Goal: Navigation & Orientation: Find specific page/section

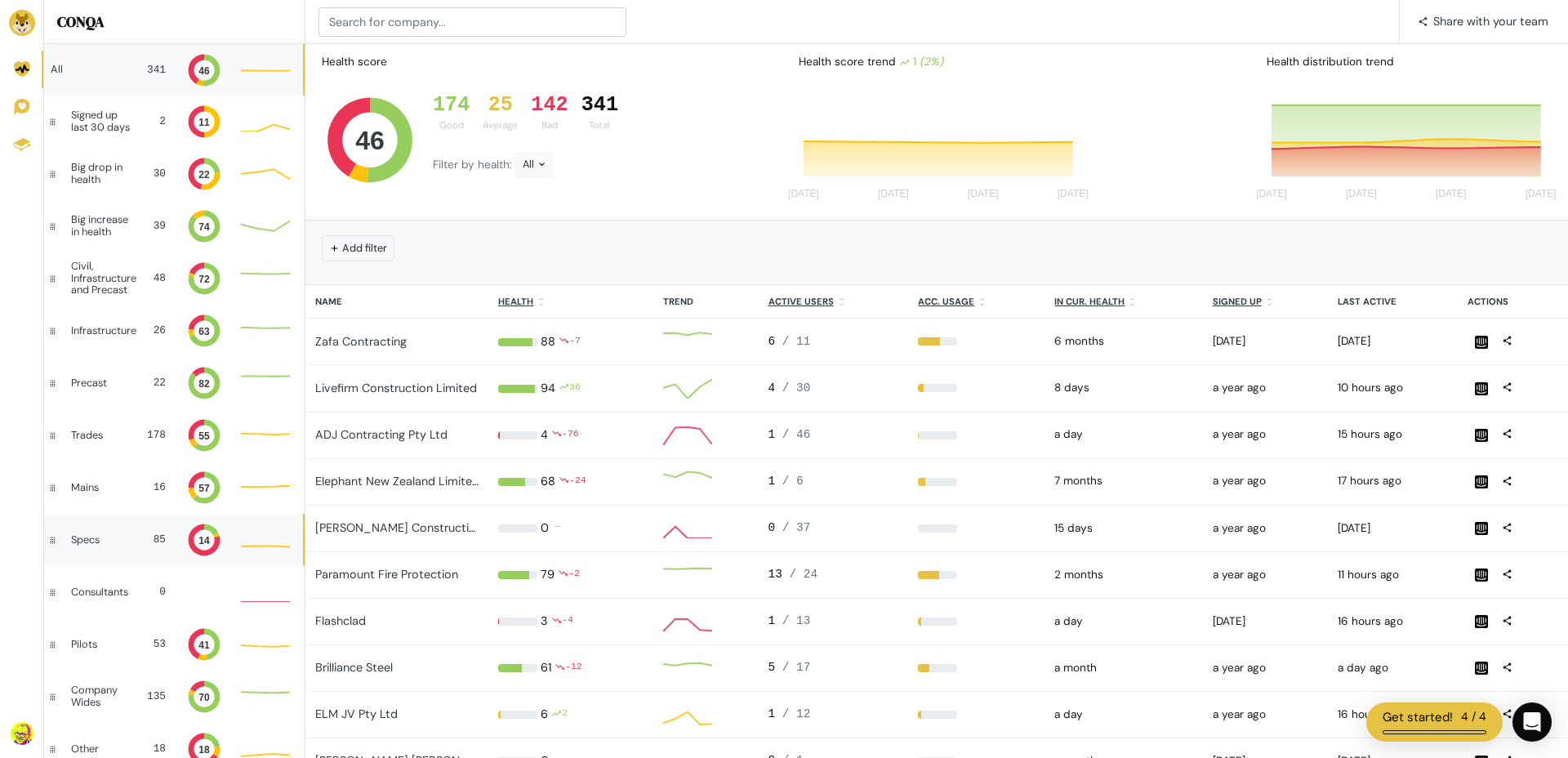
click at [100, 534] on div "Specs" at bounding box center [98, 539] width 56 height 12
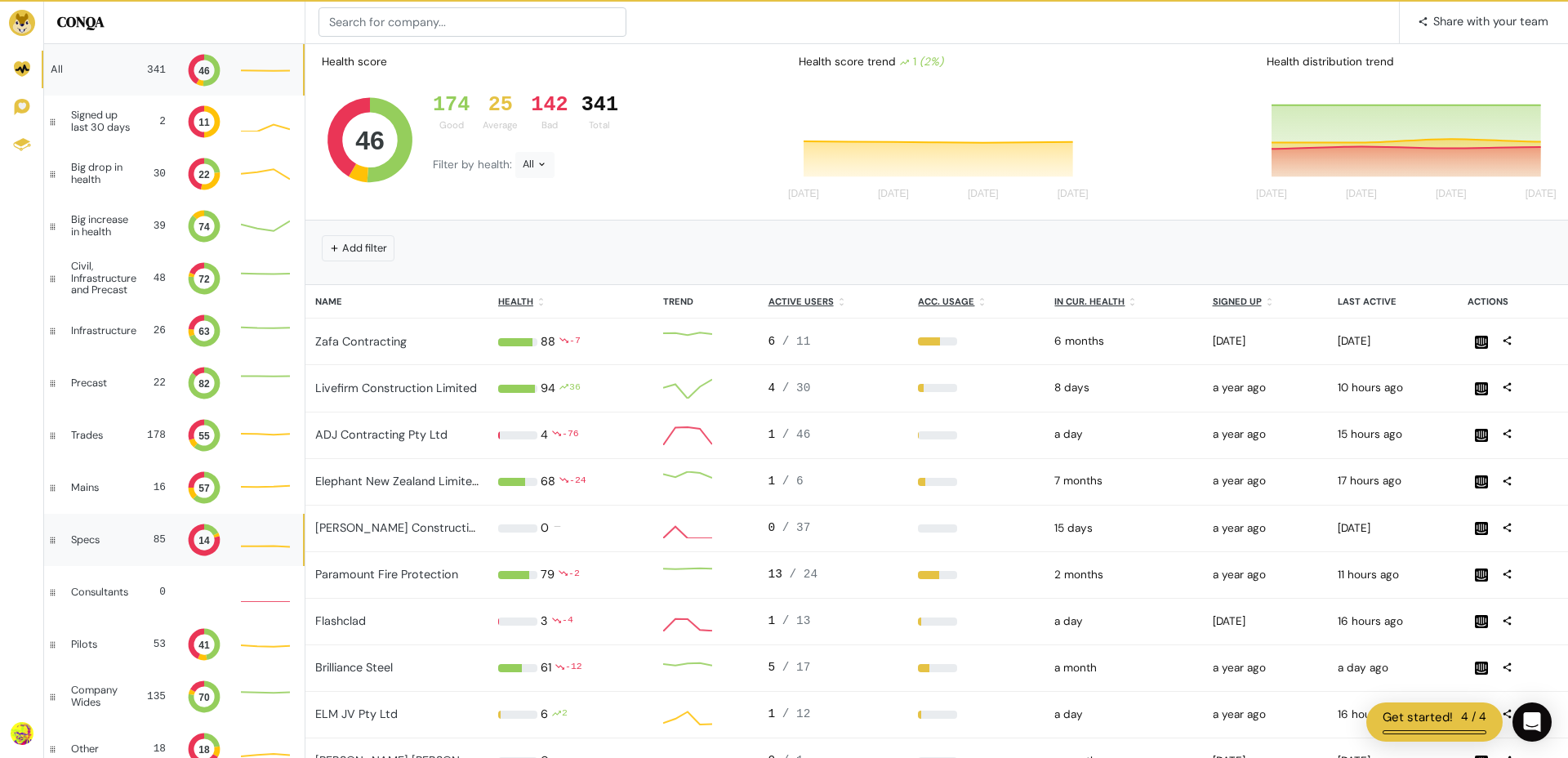
click at [100, 534] on div "Specs" at bounding box center [98, 539] width 56 height 12
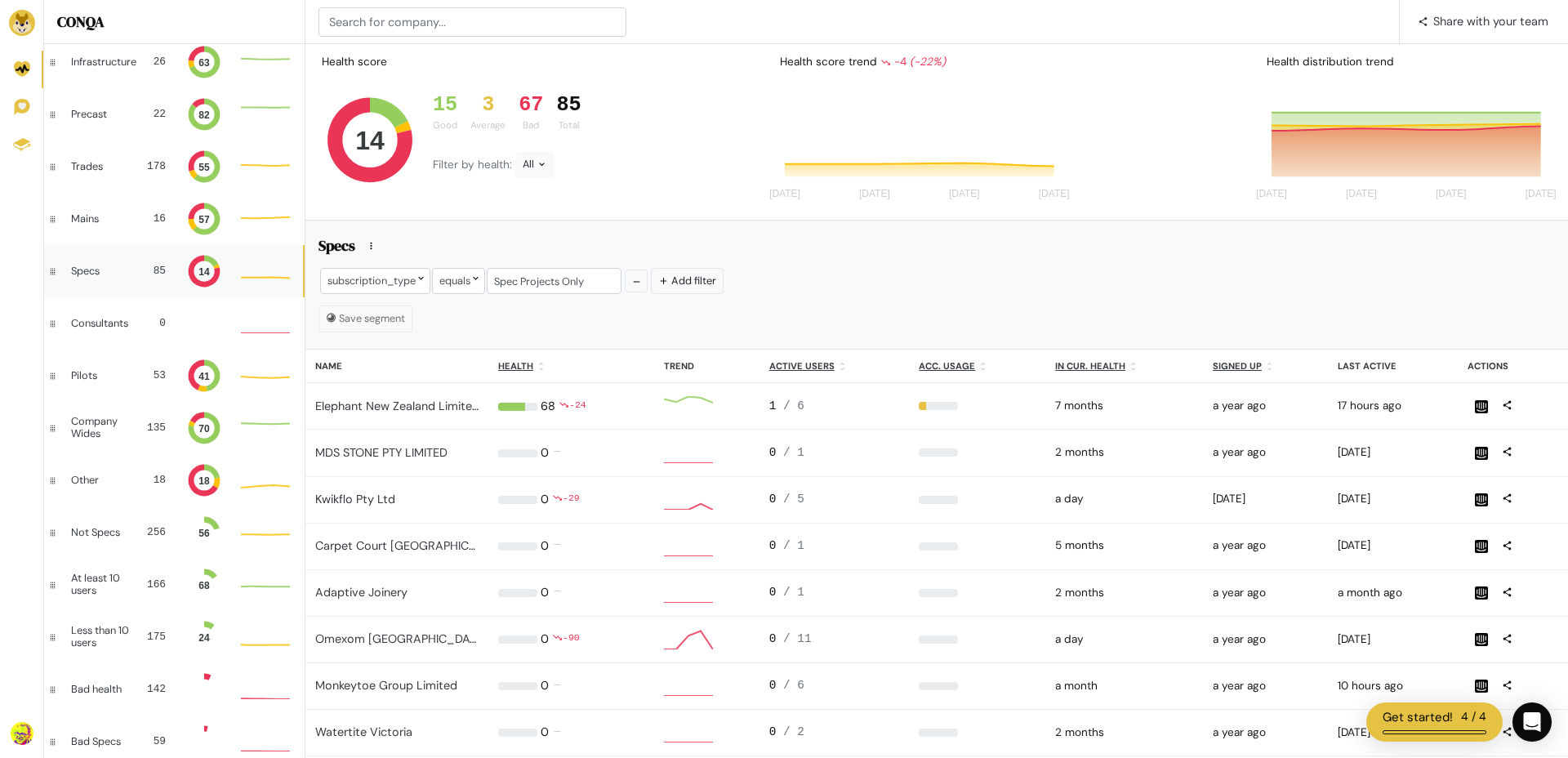
scroll to position [1, 1]
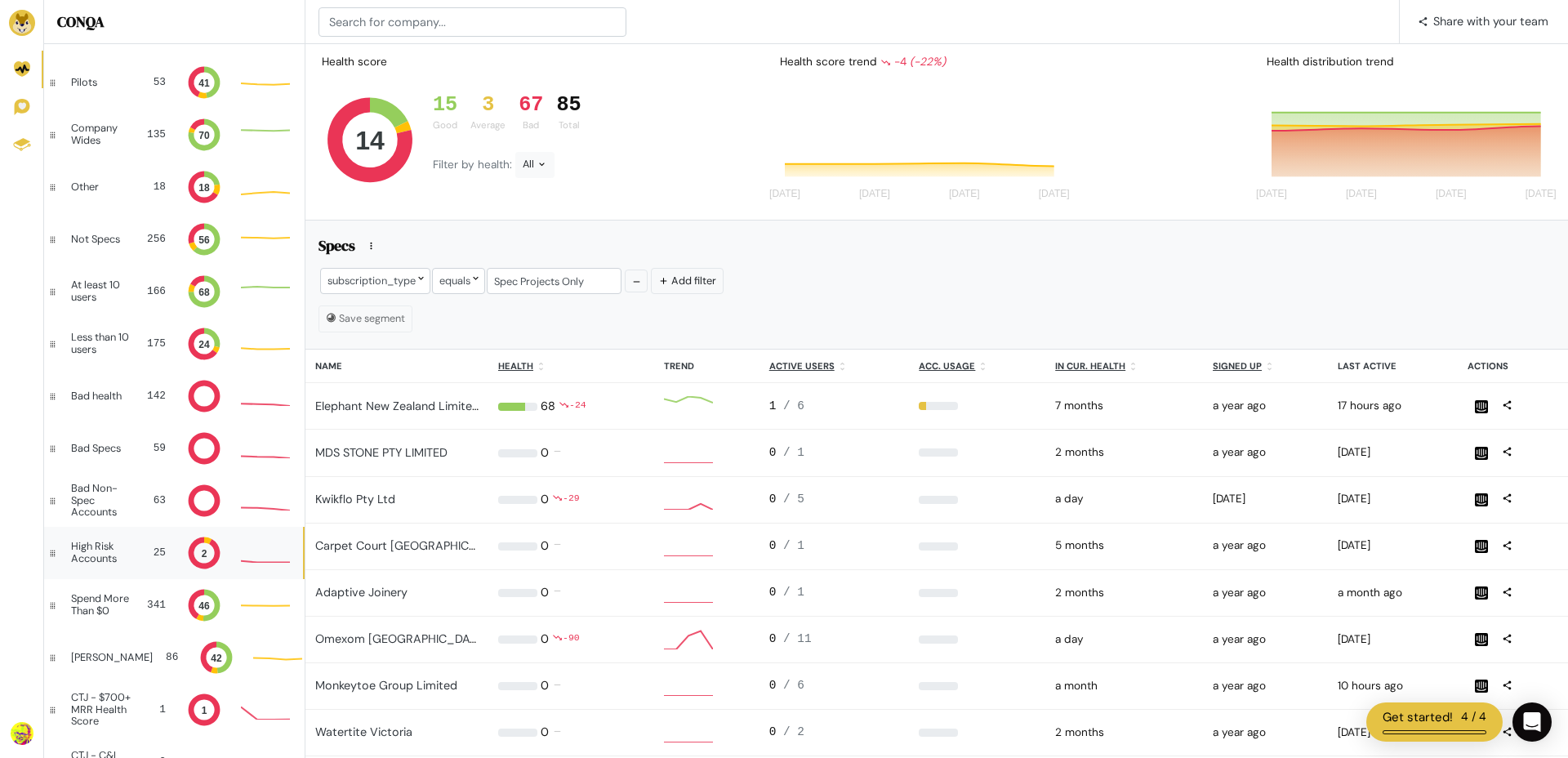
click at [125, 542] on div "High Risk Accounts" at bounding box center [103, 553] width 64 height 24
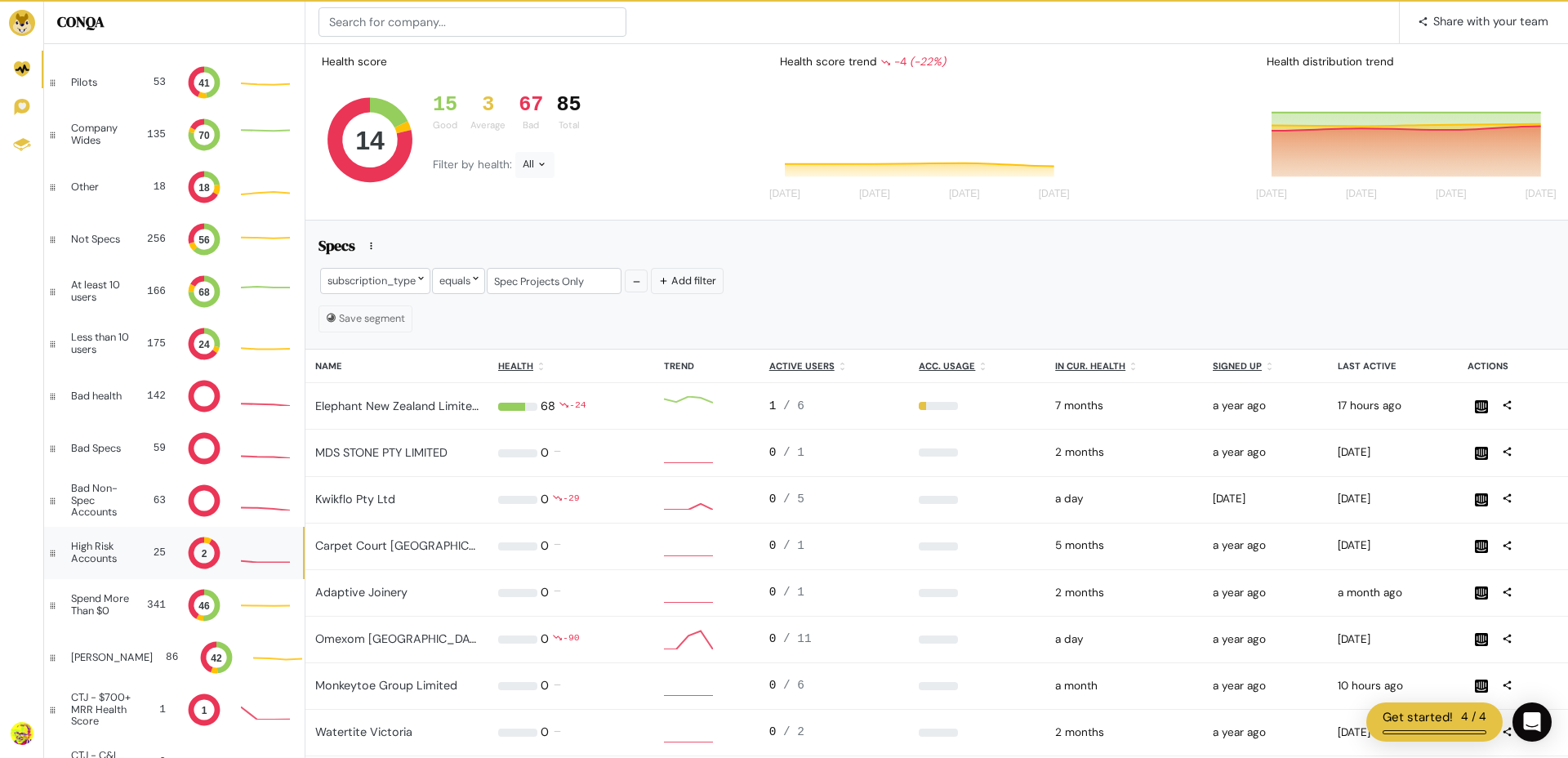
click at [125, 542] on div "High Risk Accounts" at bounding box center [103, 553] width 64 height 24
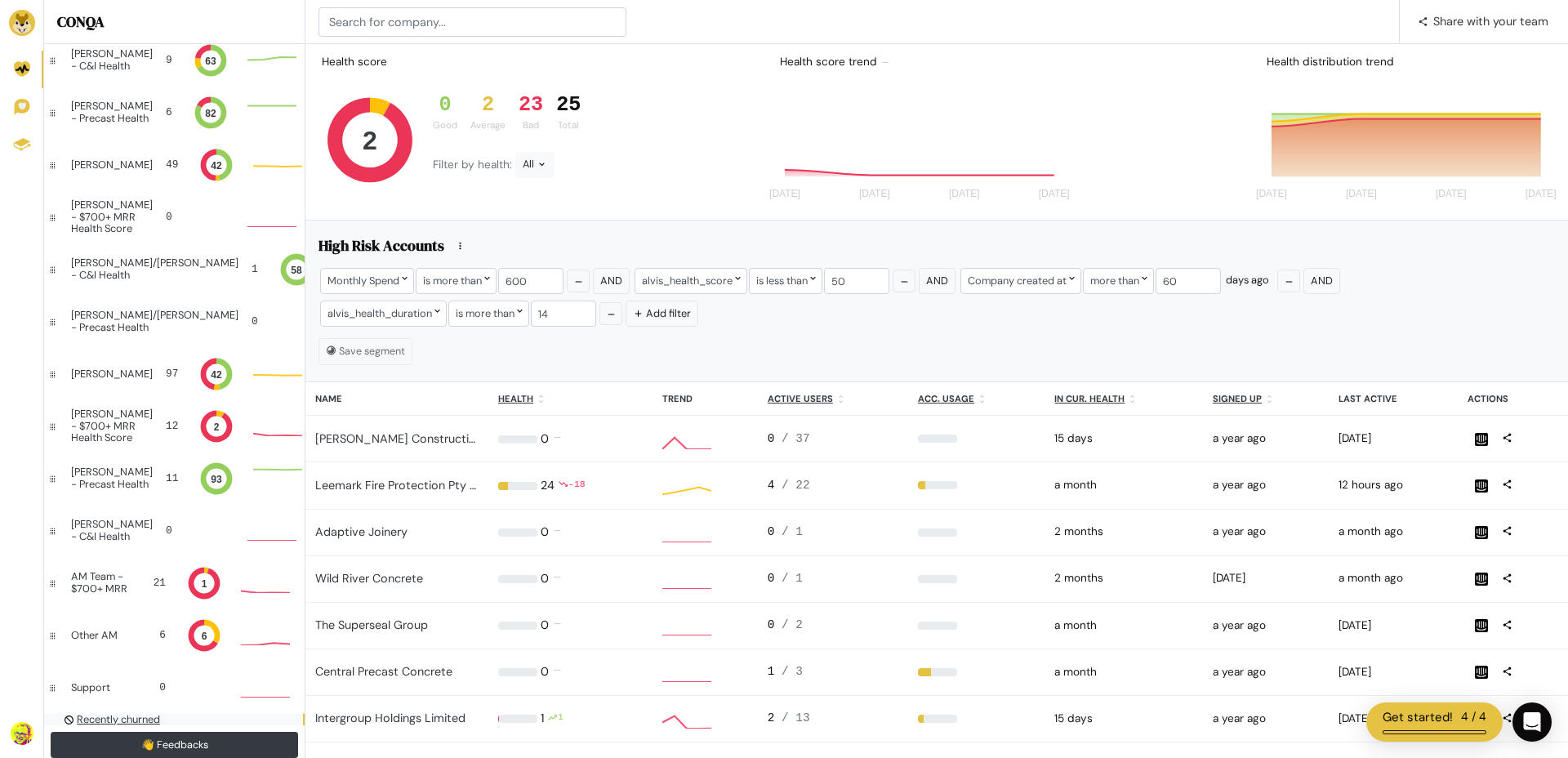
click at [108, 717] on u "Recently churned" at bounding box center [119, 720] width 83 height 14
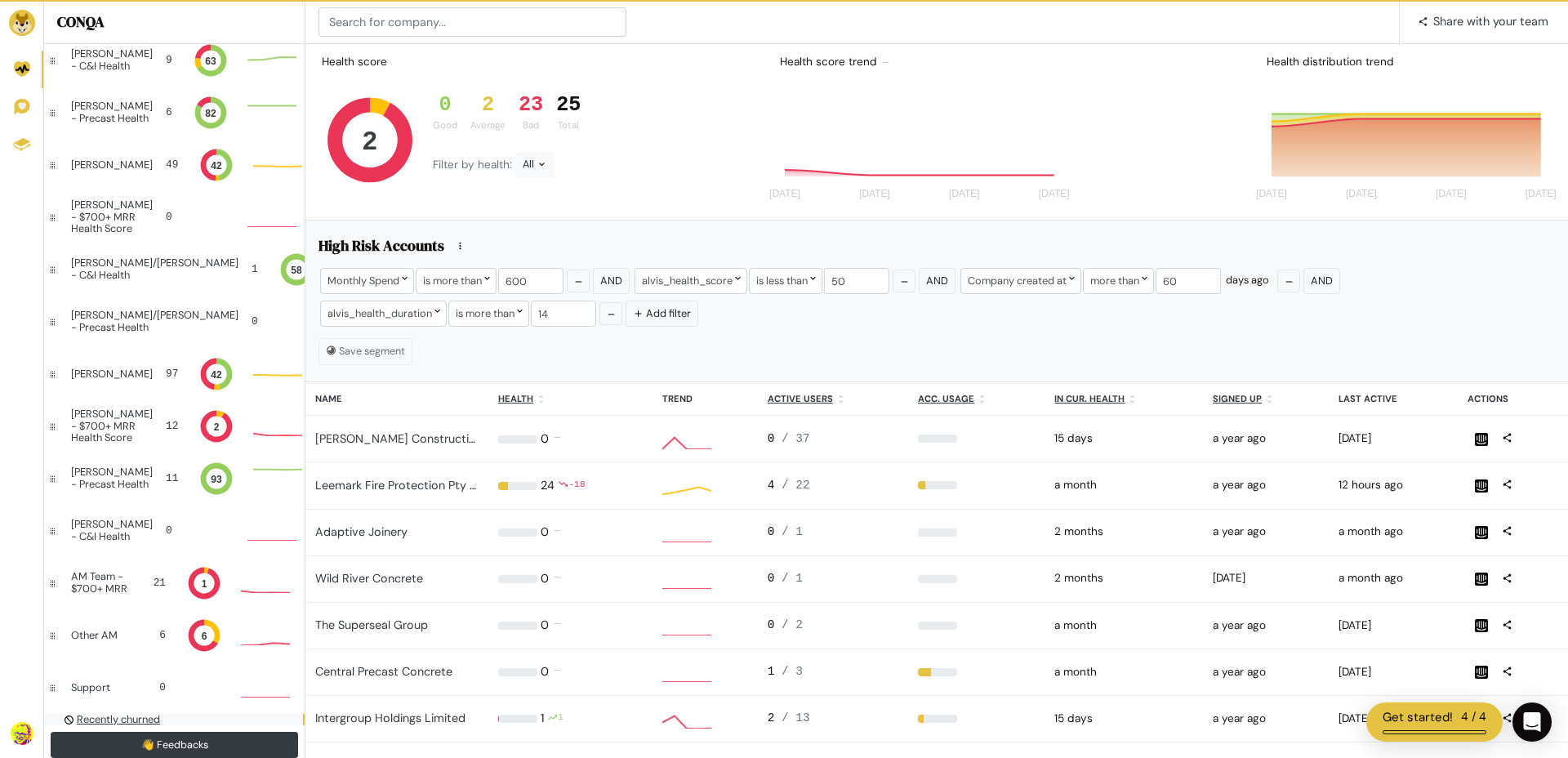
click at [108, 717] on u "Recently churned" at bounding box center [119, 720] width 83 height 14
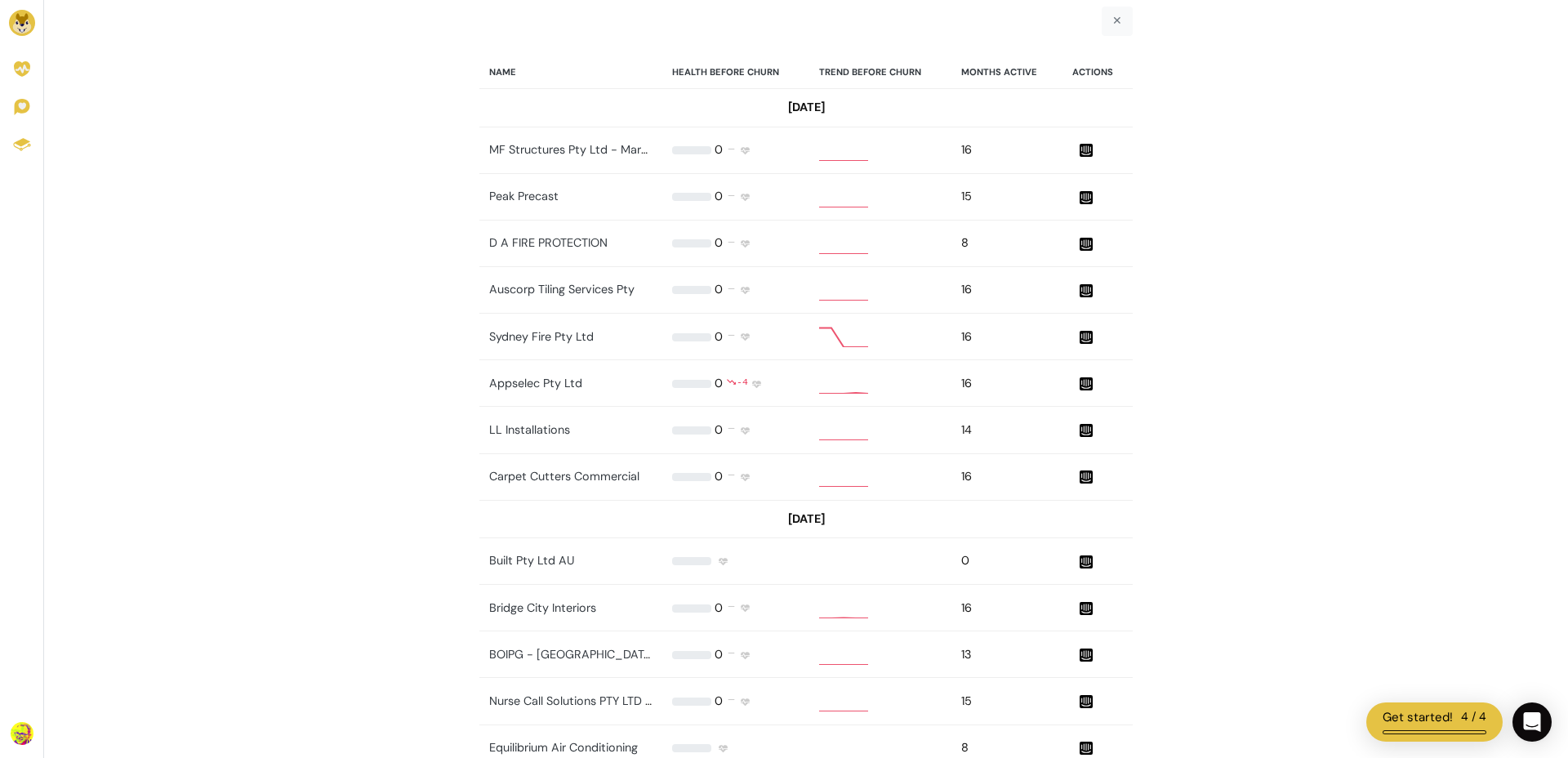
click at [27, 27] on img at bounding box center [22, 23] width 27 height 27
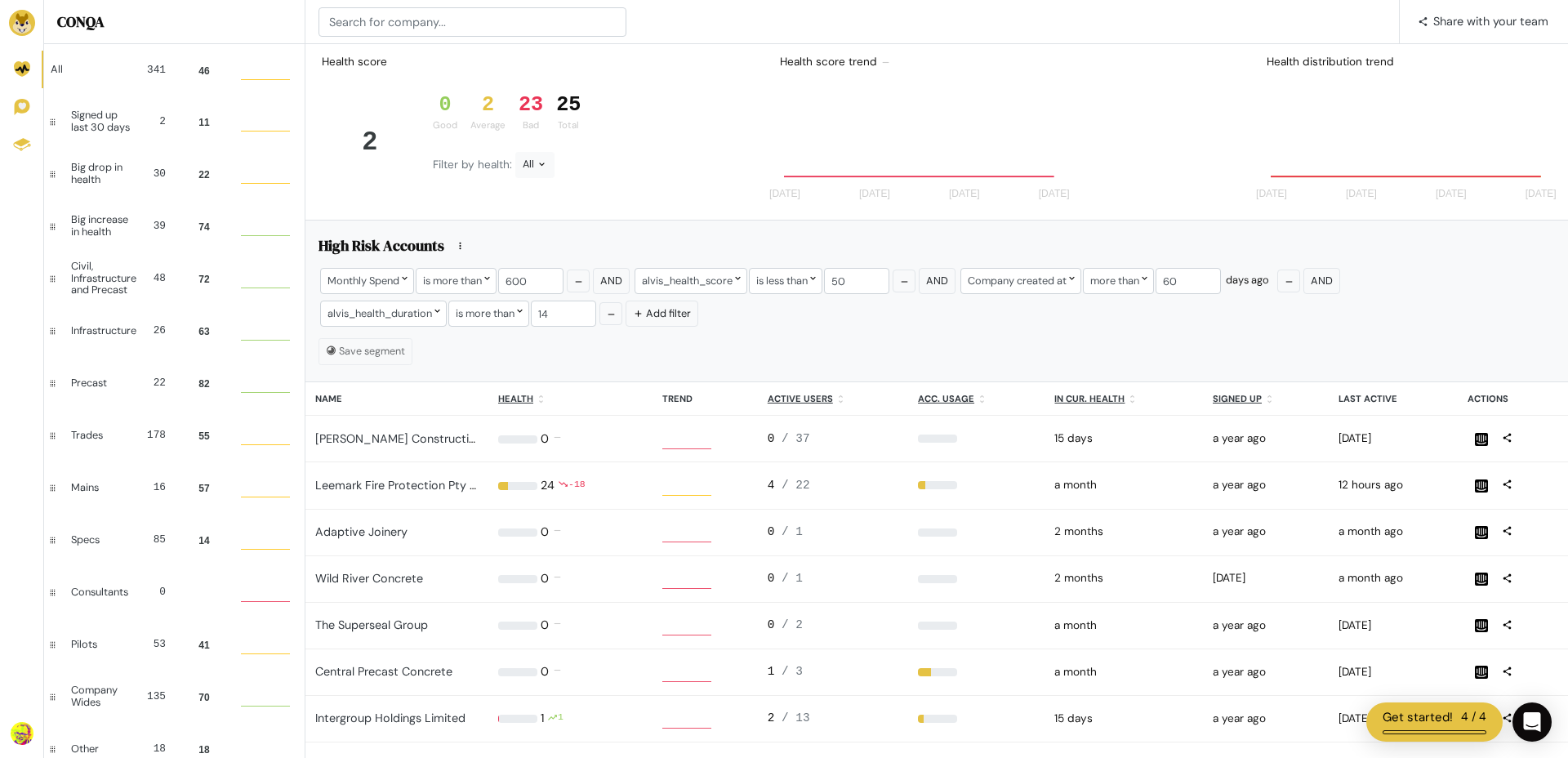
scroll to position [1, 1]
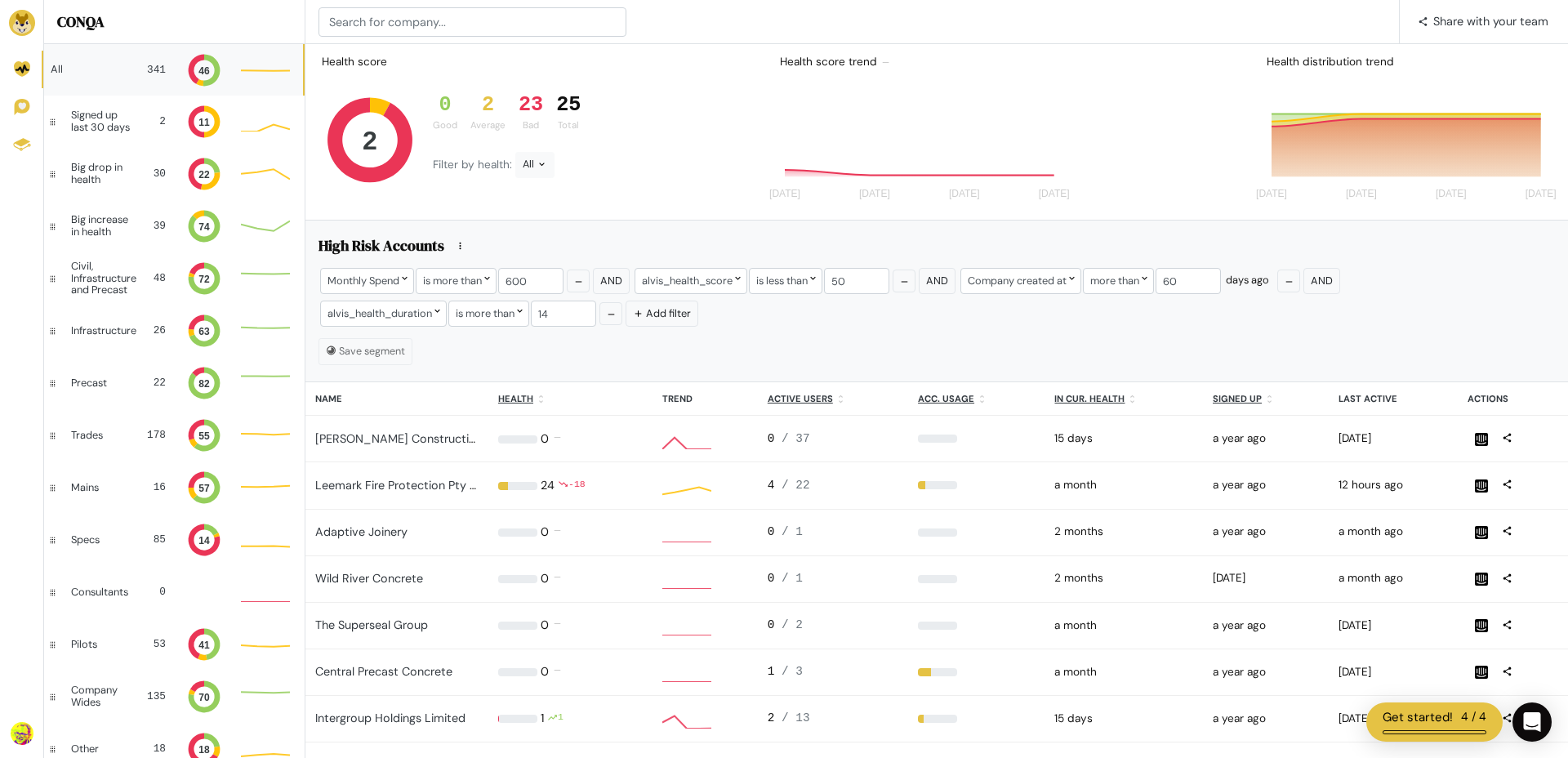
click at [135, 66] on div "All 341 46" at bounding box center [174, 70] width 259 height 51
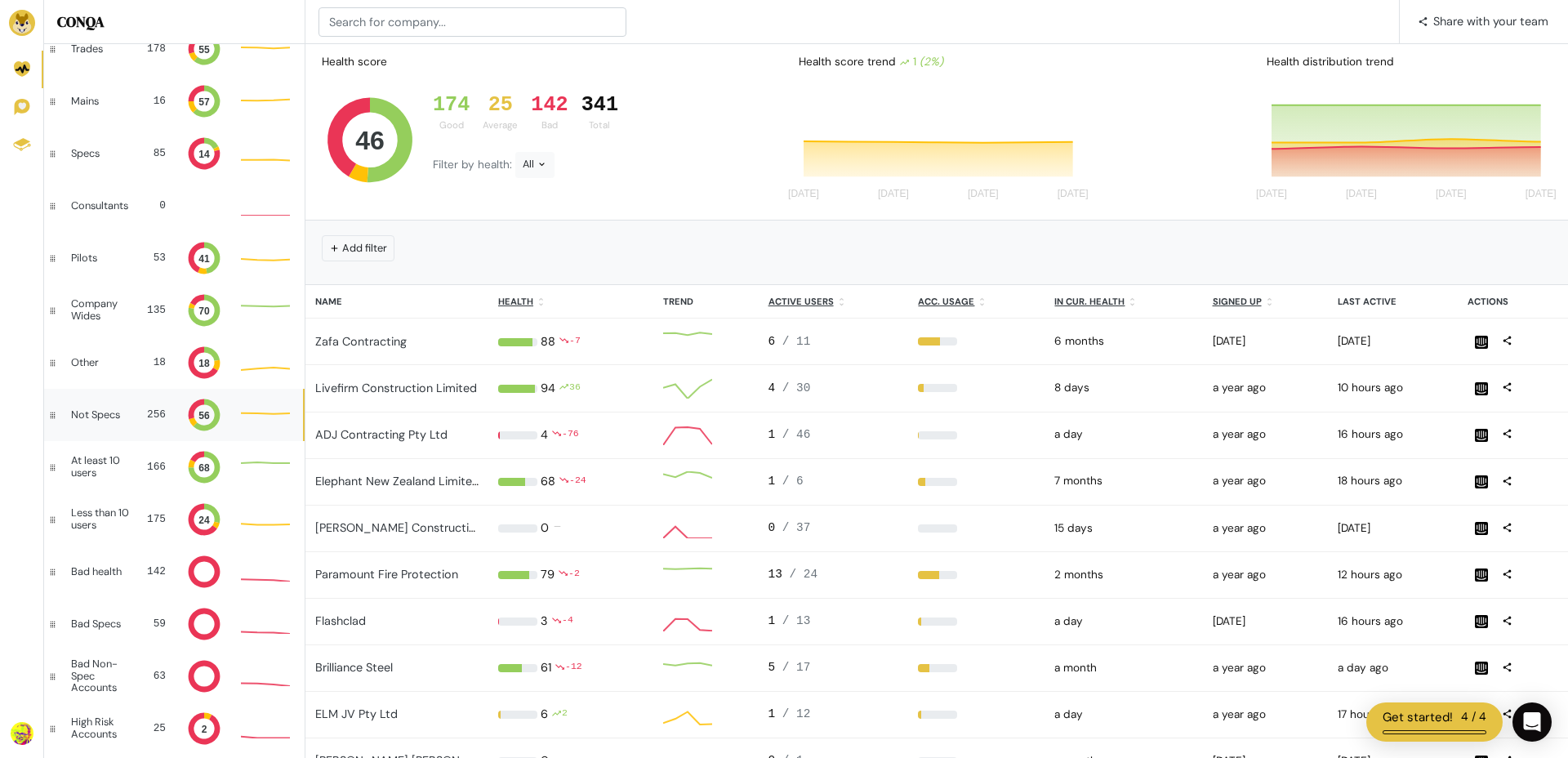
click at [92, 403] on div "Not Specs 256 56" at bounding box center [174, 414] width 259 height 52
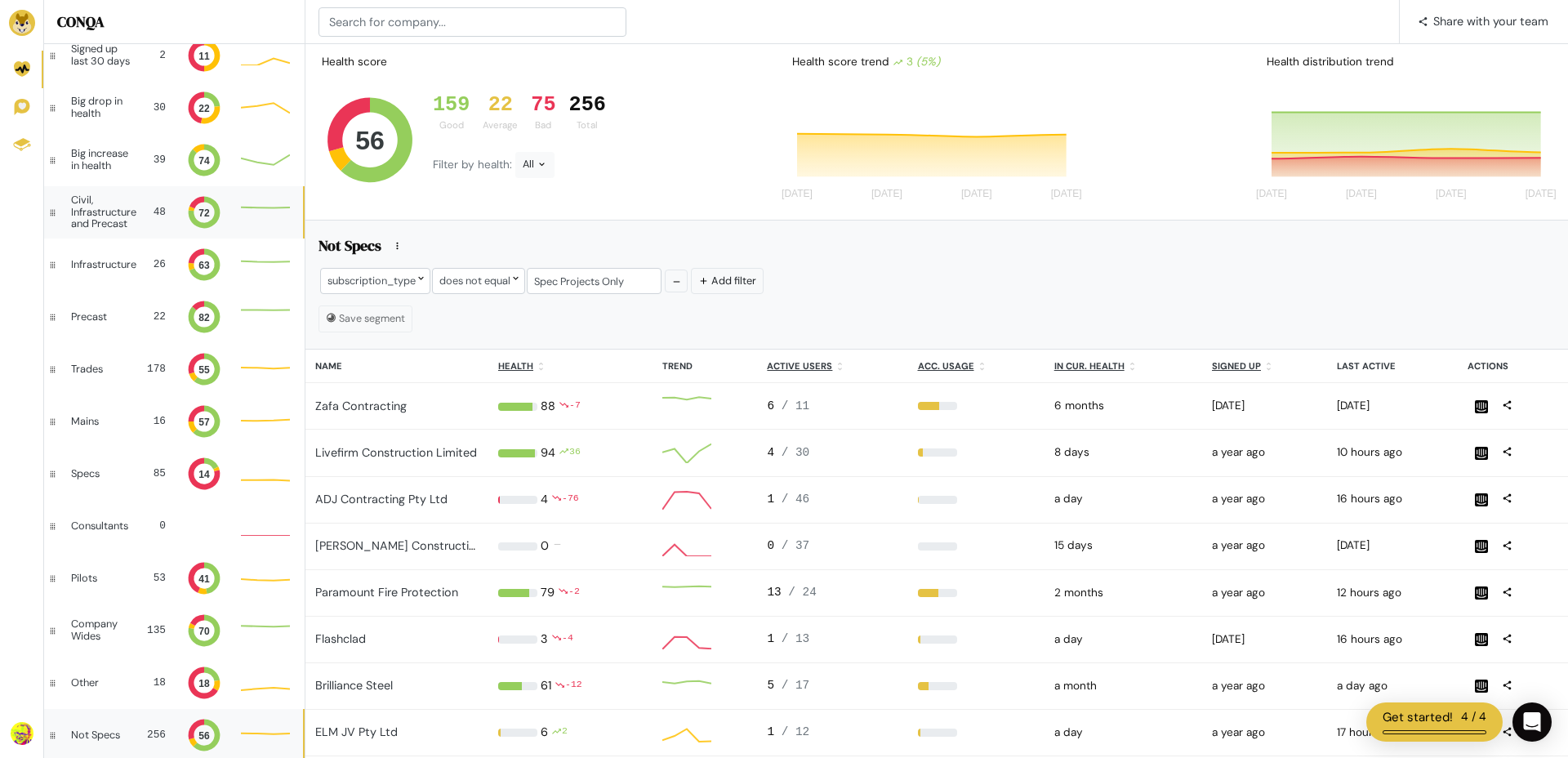
click at [95, 208] on div "Civil, Infrastructure and Precast" at bounding box center [105, 213] width 69 height 35
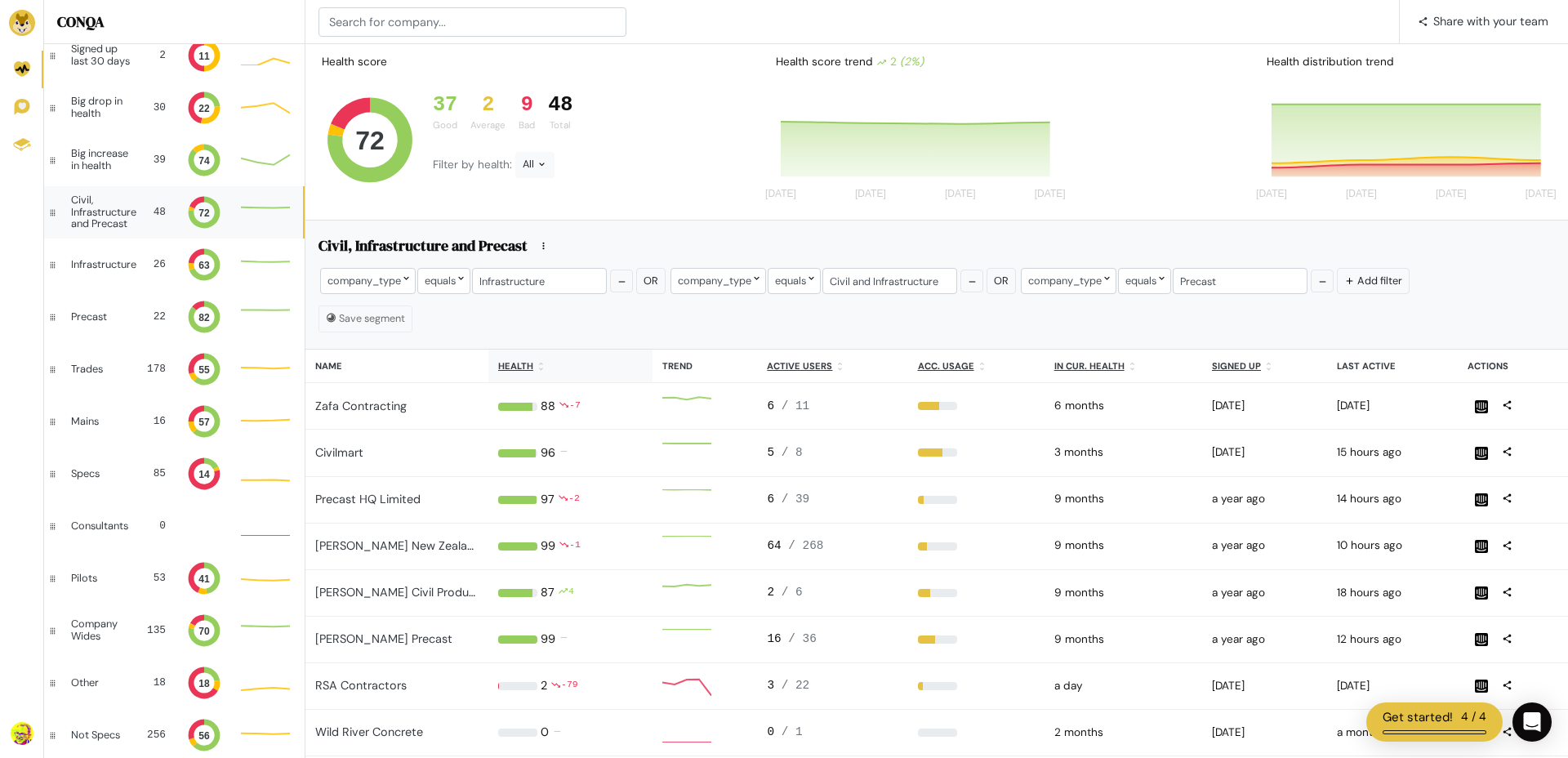
click at [544, 373] on th "Health" at bounding box center [570, 367] width 164 height 34
click at [544, 373] on th "Health" at bounding box center [568, 367] width 158 height 34
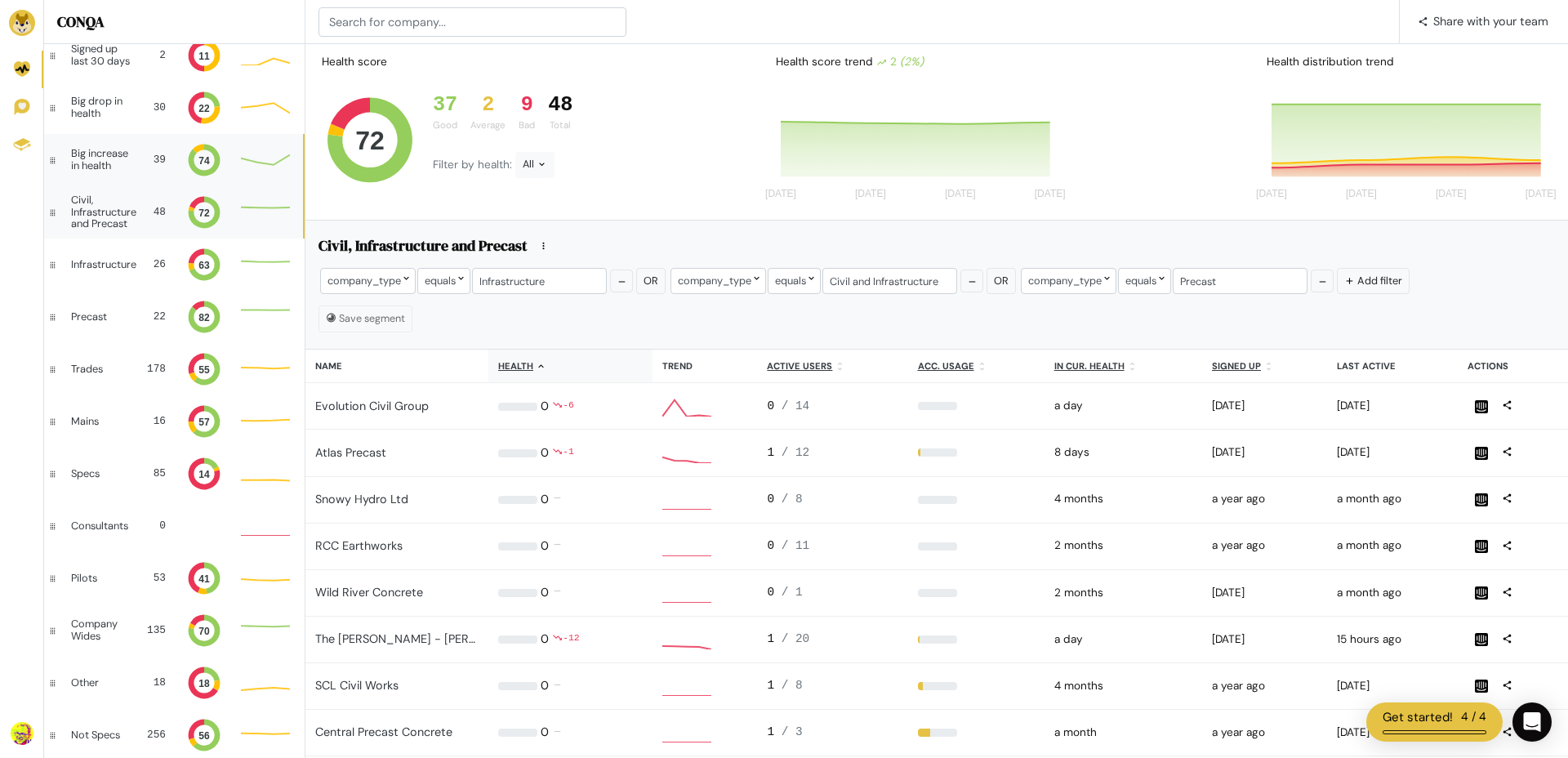
click at [108, 154] on div "Big increase in health" at bounding box center [103, 159] width 65 height 24
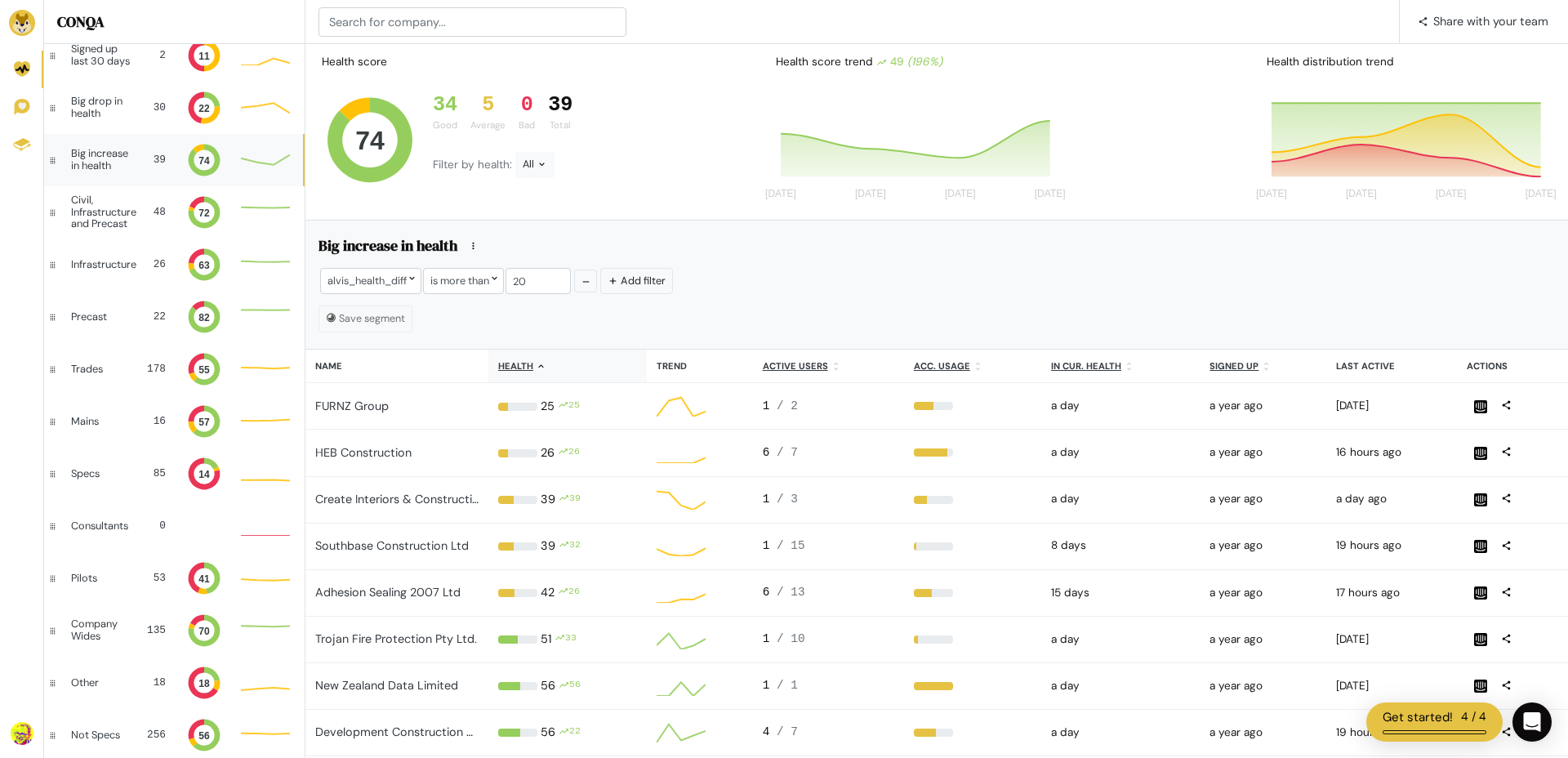
click at [532, 370] on th "Health" at bounding box center [568, 367] width 158 height 34
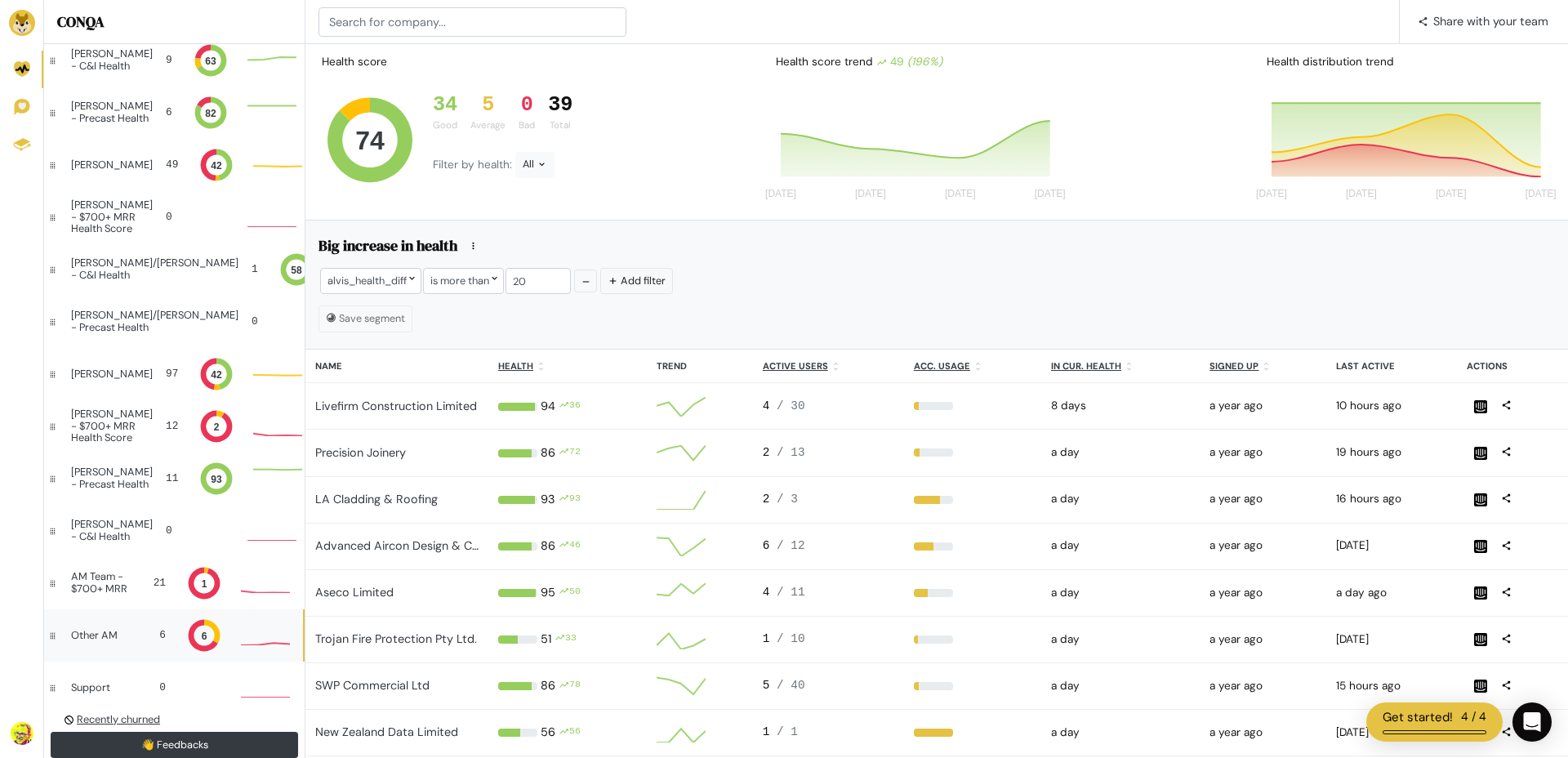
click at [104, 635] on div "Other AM" at bounding box center [98, 635] width 56 height 12
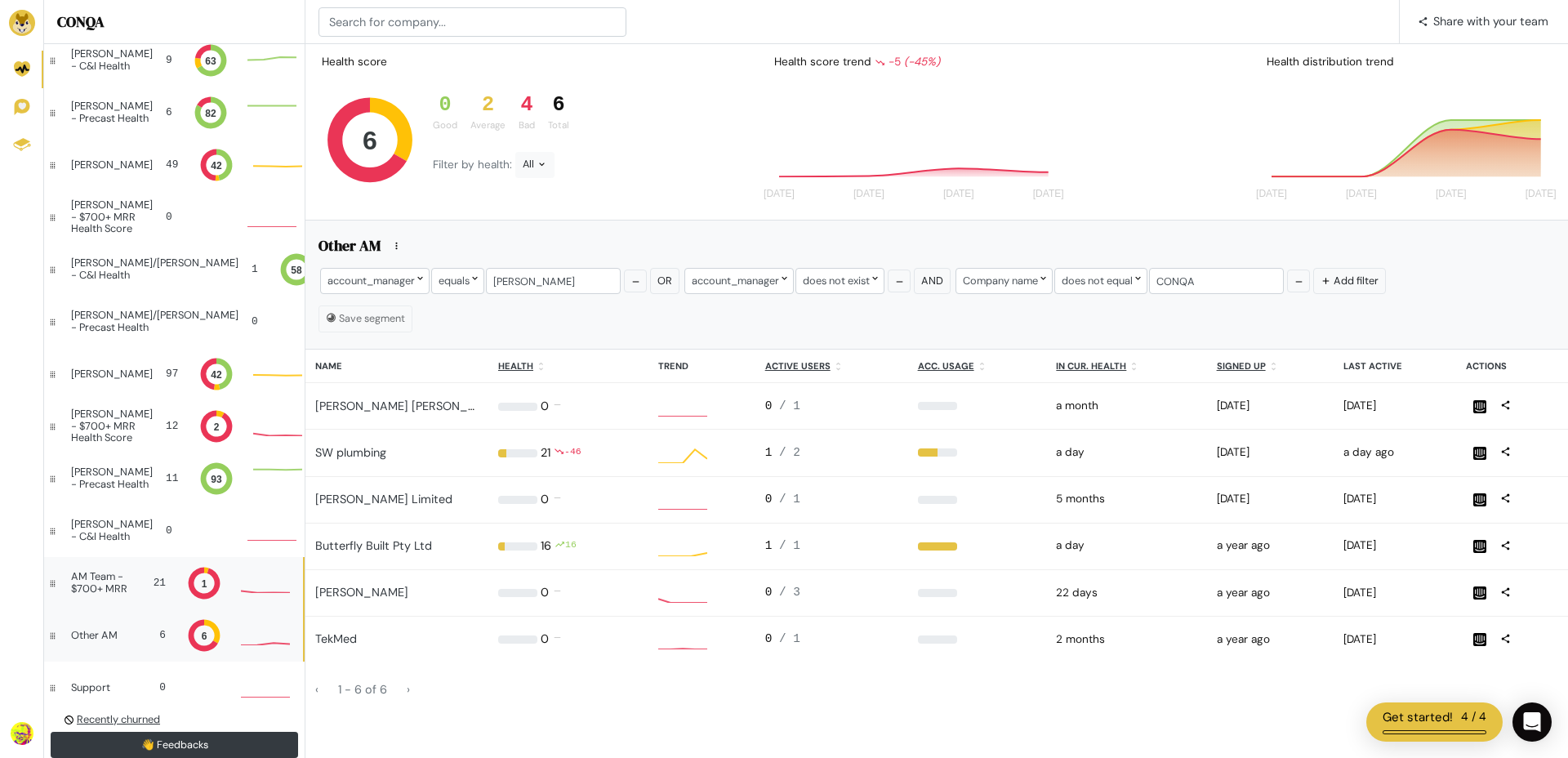
click at [91, 589] on div "AM Team - $700+ MRR" at bounding box center [104, 583] width 66 height 24
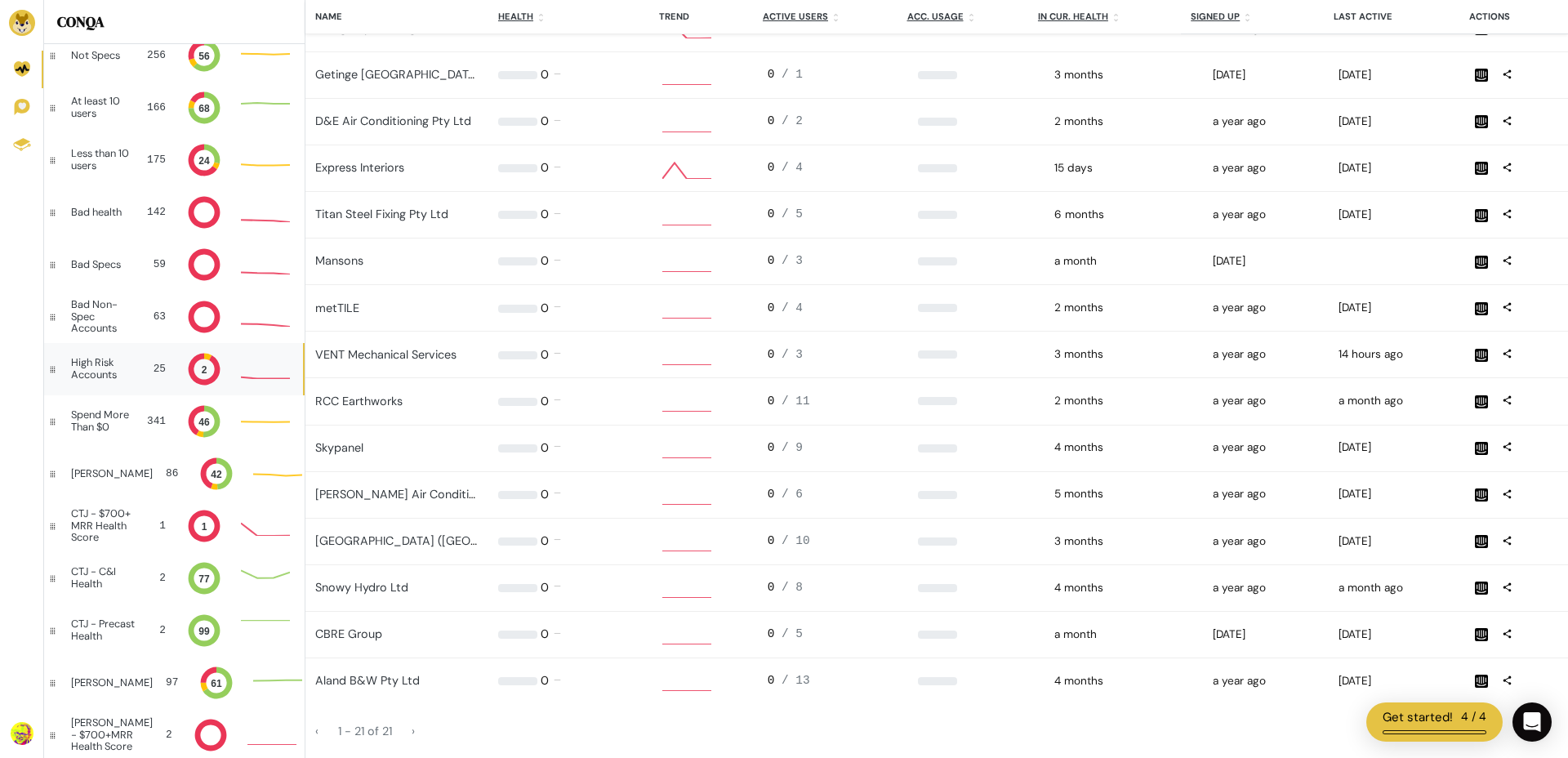
click at [106, 369] on div "High Risk Accounts" at bounding box center [103, 368] width 64 height 24
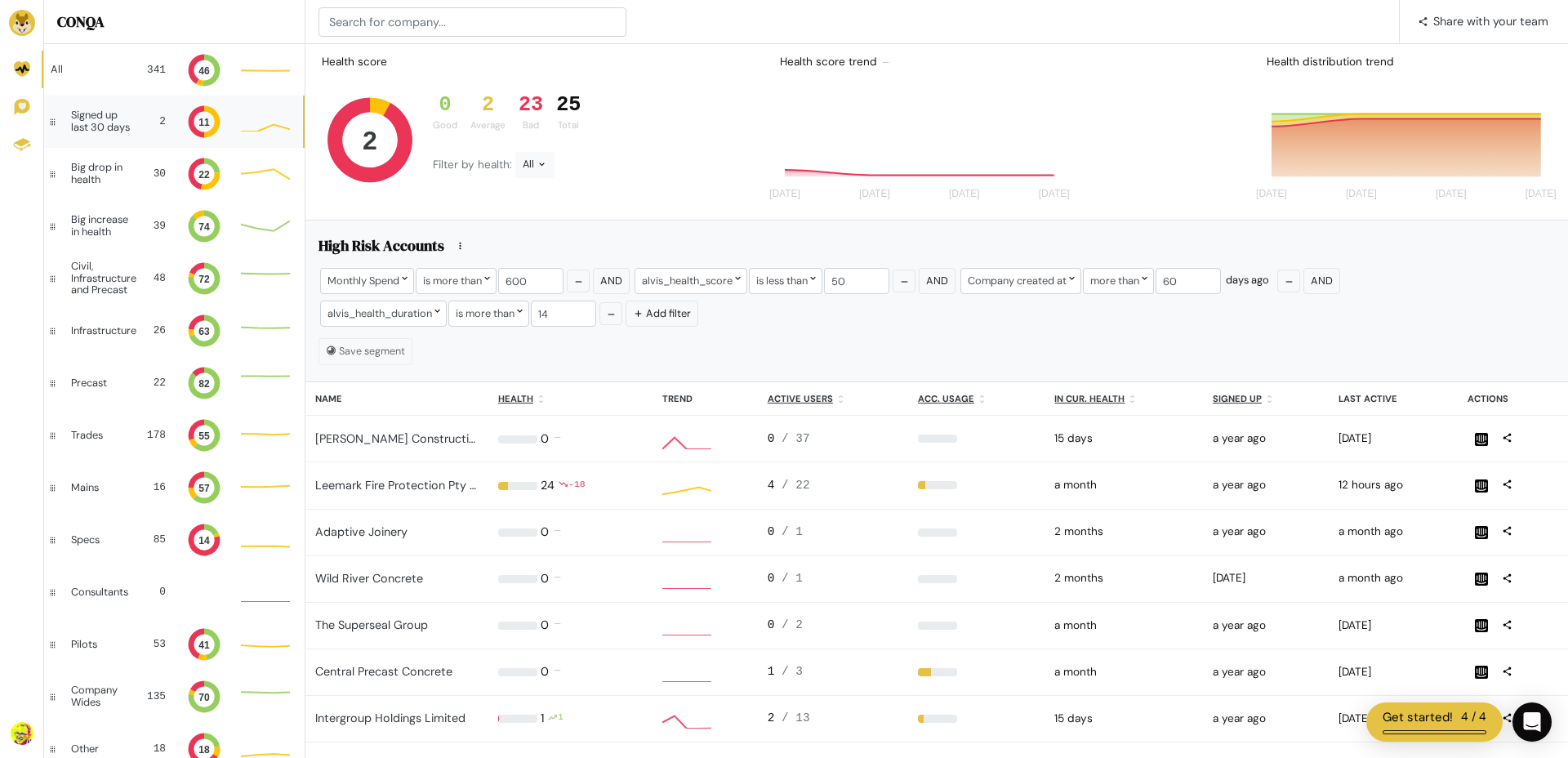
click at [99, 127] on div "Signed up last 30 days" at bounding box center [104, 121] width 66 height 24
